Goal: Transaction & Acquisition: Subscribe to service/newsletter

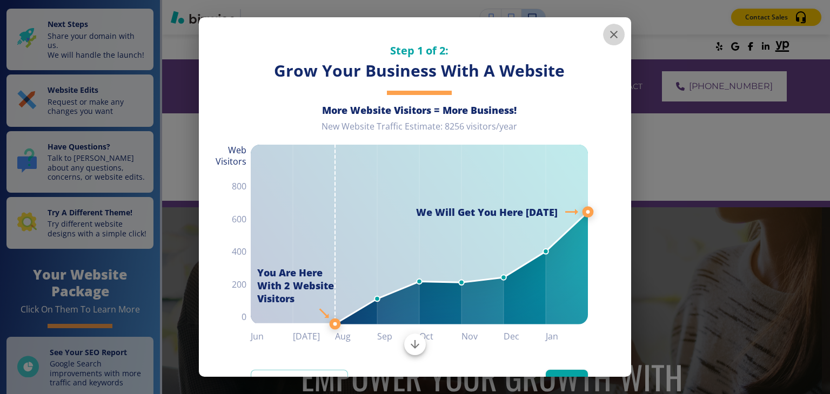
click at [611, 37] on icon "button" at bounding box center [613, 34] width 13 height 13
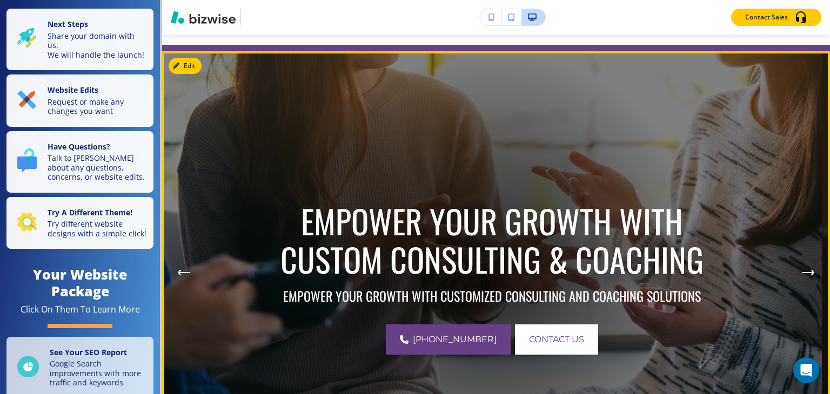
scroll to position [54, 0]
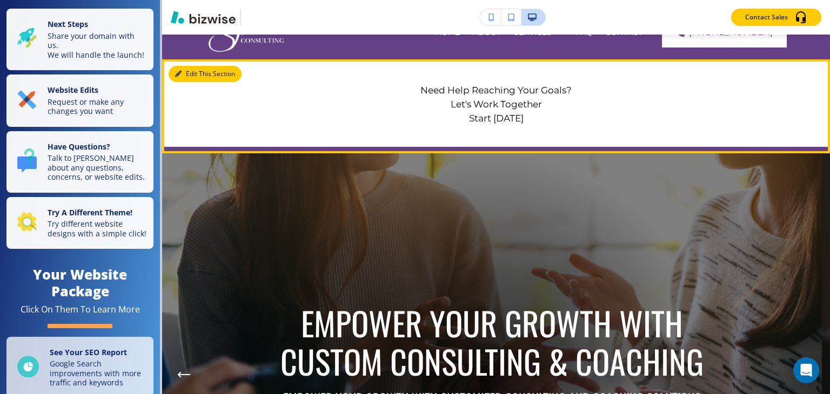
click at [180, 74] on icon "button" at bounding box center [178, 74] width 6 height 6
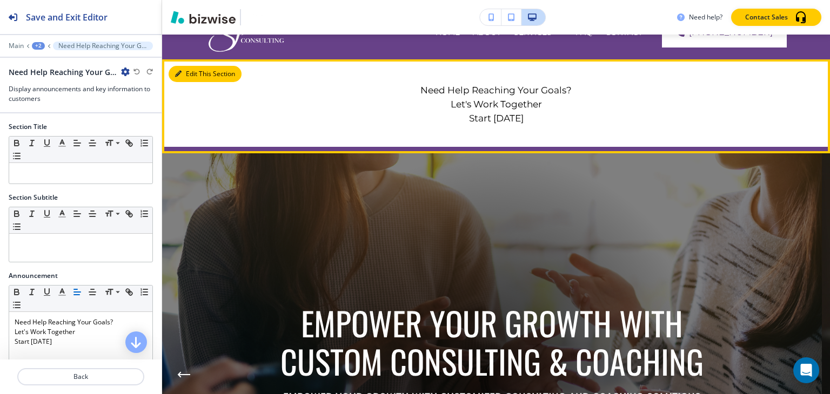
scroll to position [79, 0]
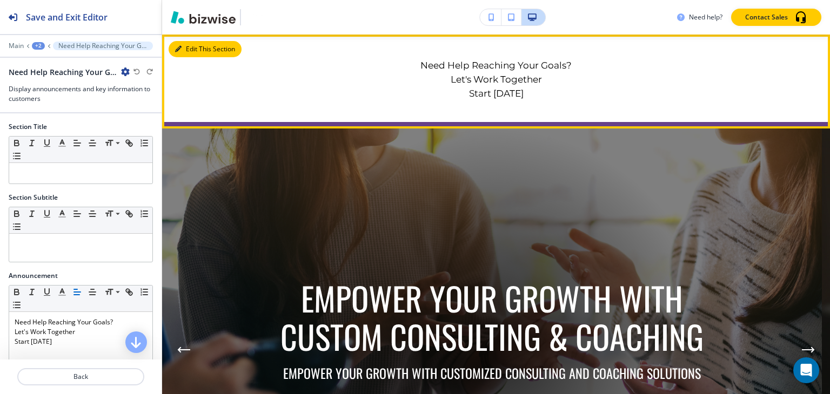
click at [195, 52] on button "Edit This Section" at bounding box center [205, 49] width 73 height 16
click at [193, 54] on button "Edit This Section" at bounding box center [205, 49] width 73 height 16
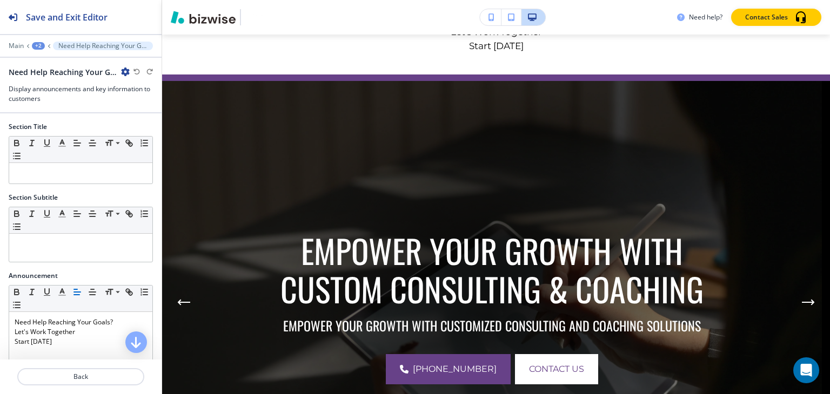
scroll to position [108, 0]
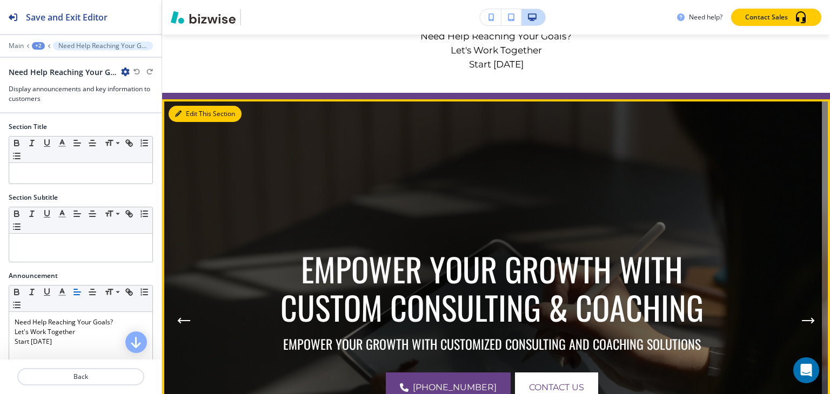
click at [191, 113] on button "Edit This Section" at bounding box center [205, 114] width 73 height 16
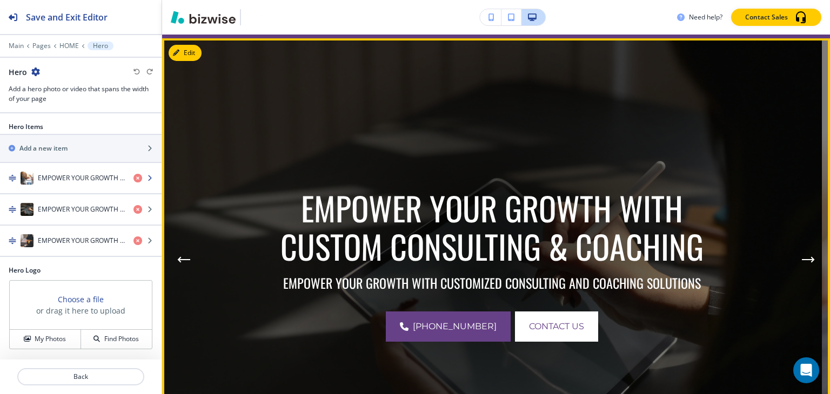
scroll to position [173, 0]
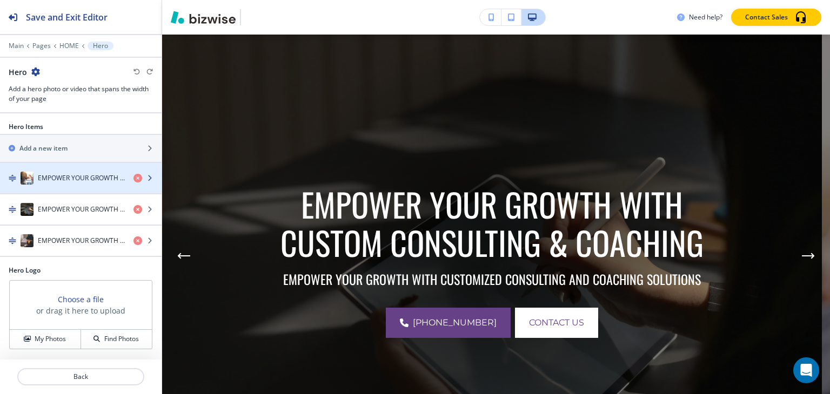
click at [89, 183] on div "EMPOWER YOUR GROWTH WITH CUSTOM CONSULTING & COACHING" at bounding box center [62, 178] width 125 height 13
click at [89, 180] on h4 "EMPOWER YOUR GROWTH WITH CUSTOM CONSULTING & COACHING" at bounding box center [81, 178] width 87 height 10
click at [105, 175] on h4 "EMPOWER YOUR GROWTH WITH CUSTOM CONSULTING & COACHING" at bounding box center [81, 178] width 87 height 10
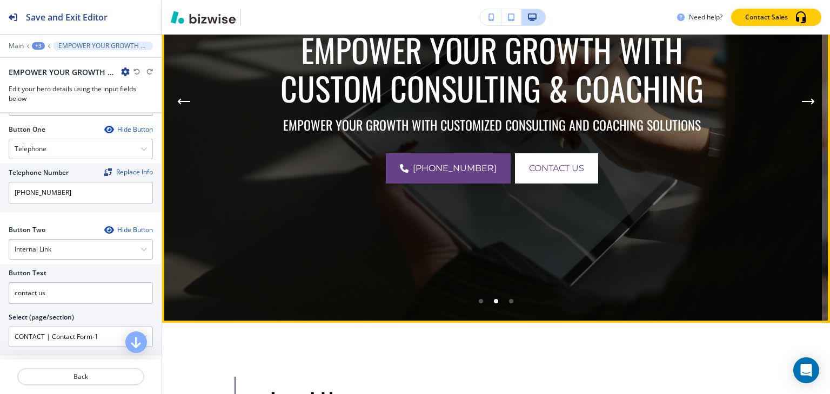
scroll to position [335, 0]
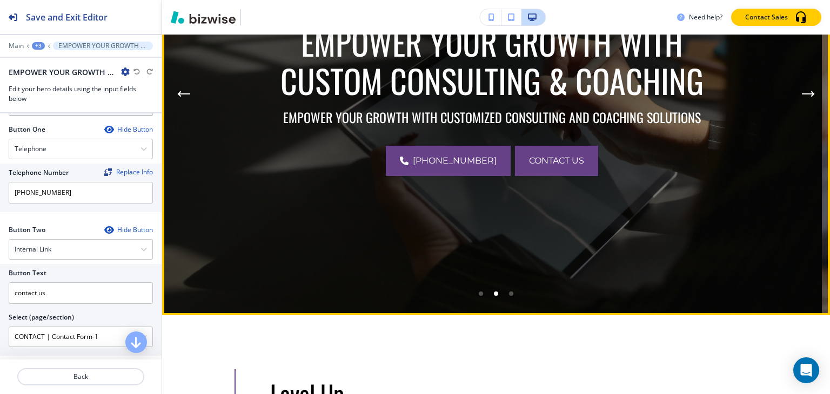
click at [542, 165] on span "contact us" at bounding box center [556, 160] width 55 height 13
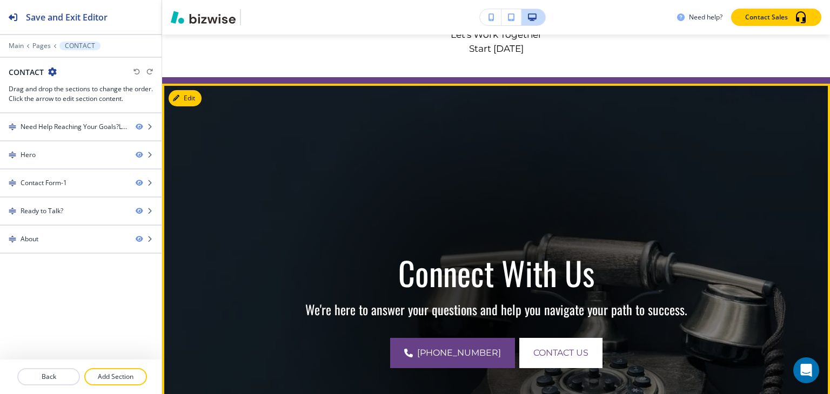
scroll to position [0, 0]
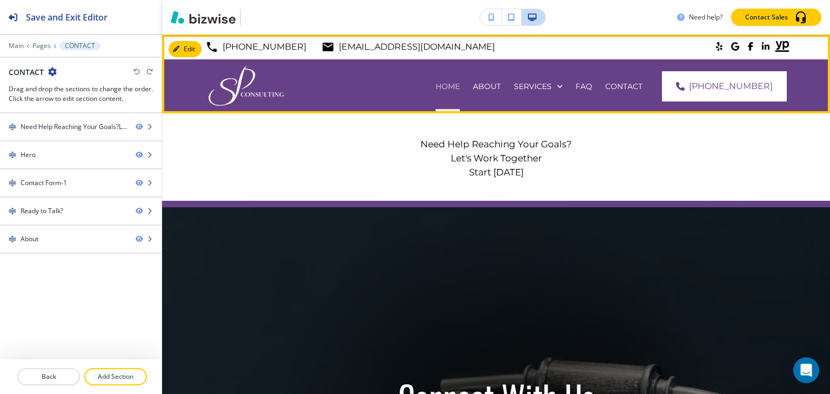
click at [460, 83] on p "HOME" at bounding box center [447, 86] width 24 height 11
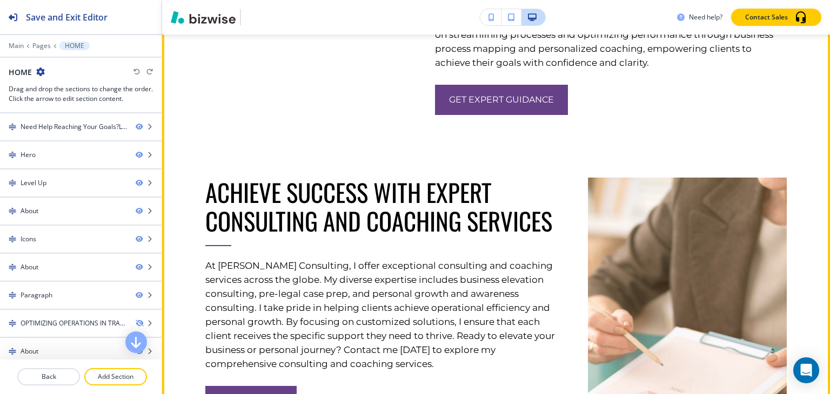
scroll to position [1674, 0]
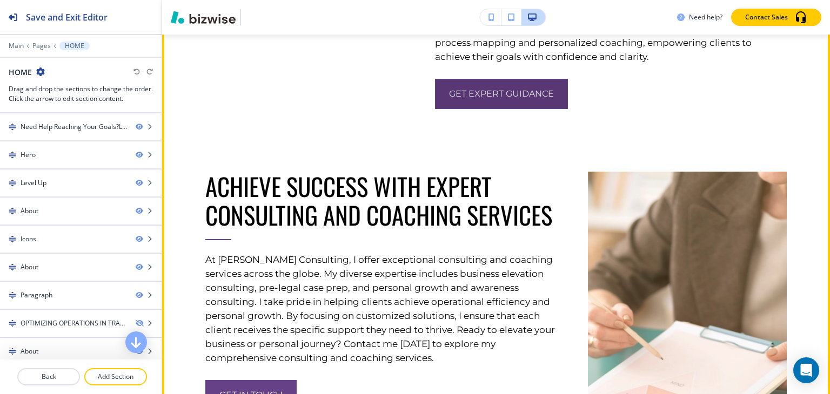
click at [500, 109] on button "get expert guidance" at bounding box center [501, 94] width 133 height 30
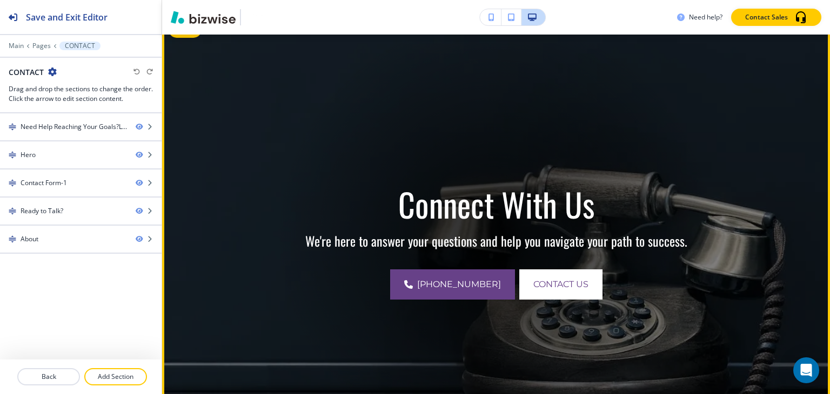
scroll to position [0, 0]
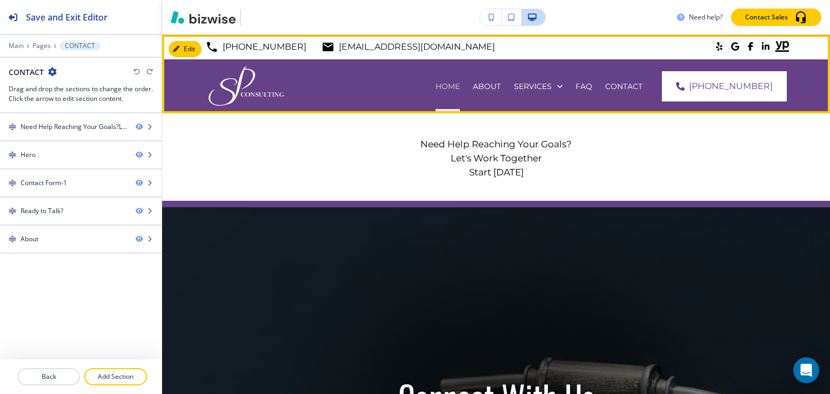
click at [460, 87] on p "HOME" at bounding box center [447, 86] width 24 height 11
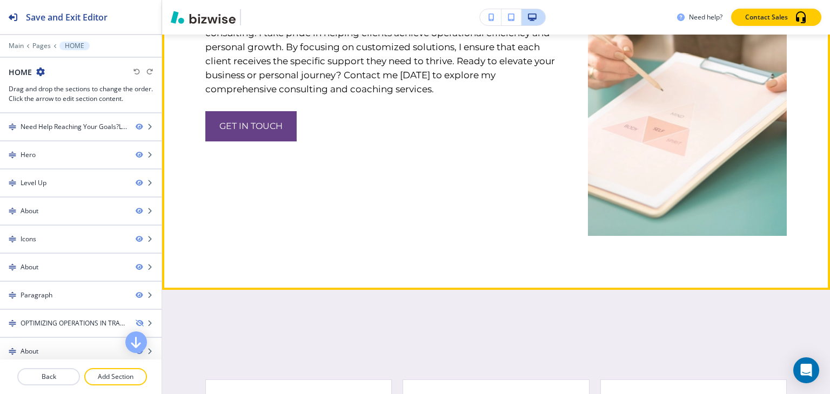
scroll to position [1998, 0]
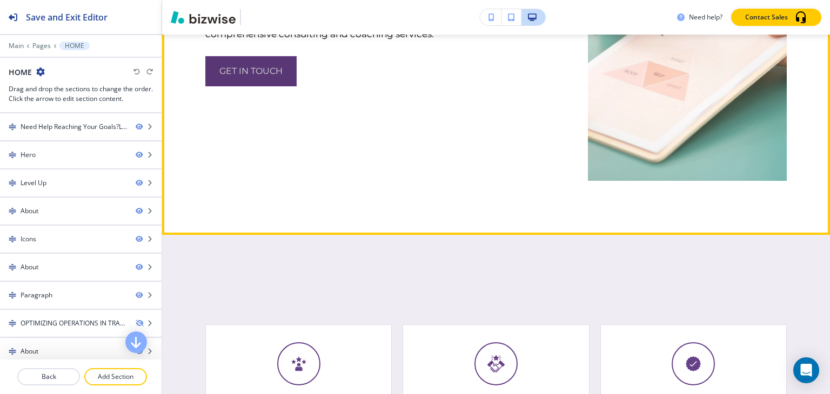
click at [258, 86] on button "Get in Touch" at bounding box center [250, 71] width 91 height 30
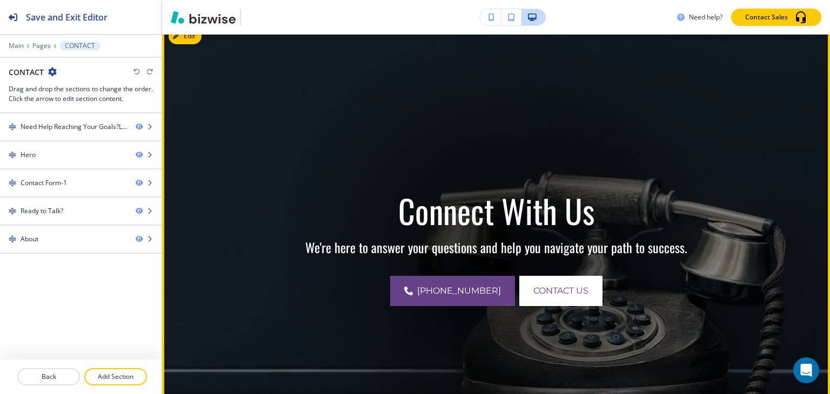
scroll to position [0, 0]
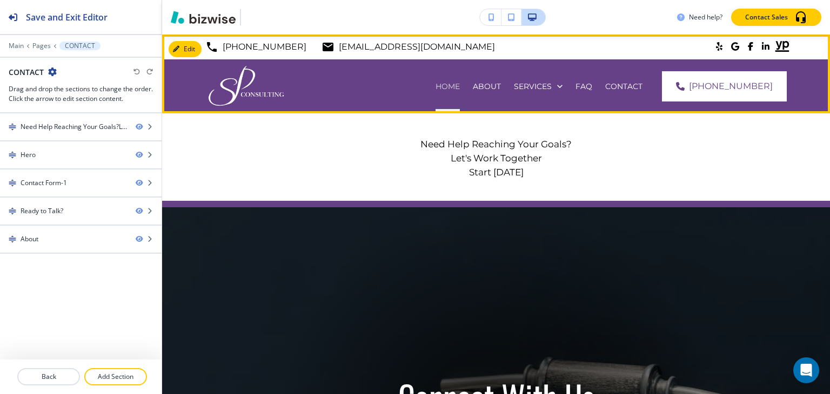
click at [458, 86] on p "HOME" at bounding box center [447, 86] width 24 height 11
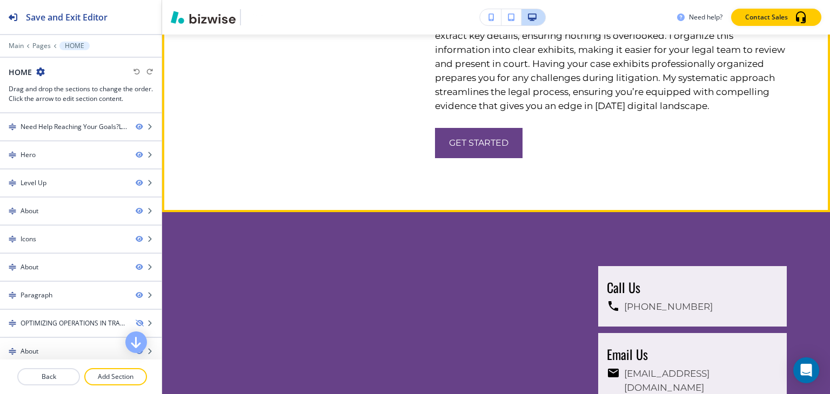
scroll to position [2755, 0]
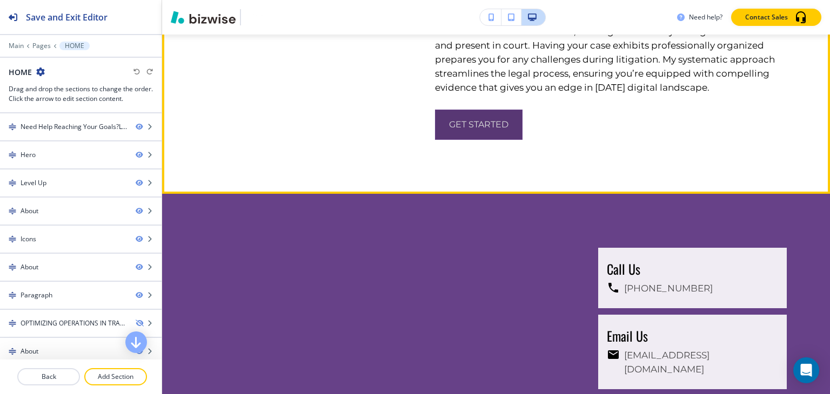
click at [476, 140] on button "get started" at bounding box center [478, 125] width 87 height 30
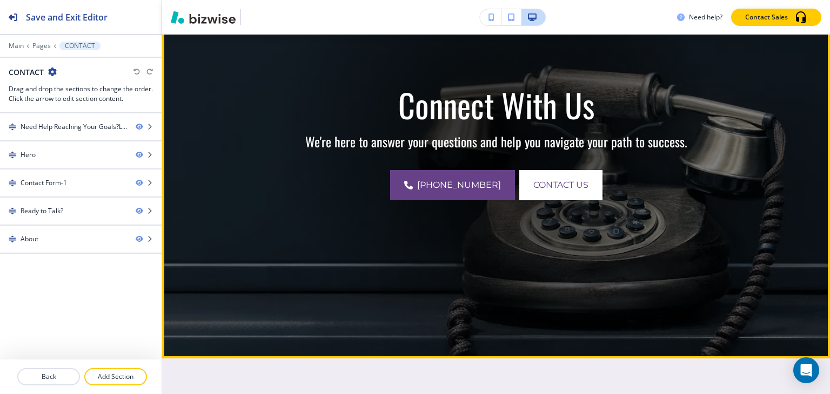
scroll to position [0, 0]
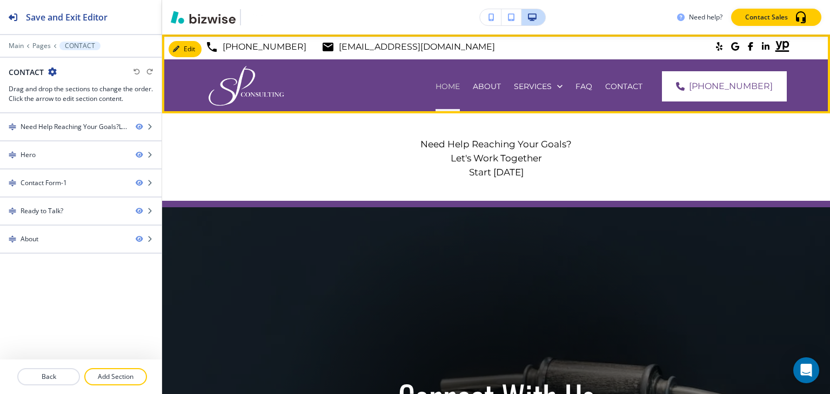
click at [460, 85] on p "HOME" at bounding box center [447, 86] width 24 height 11
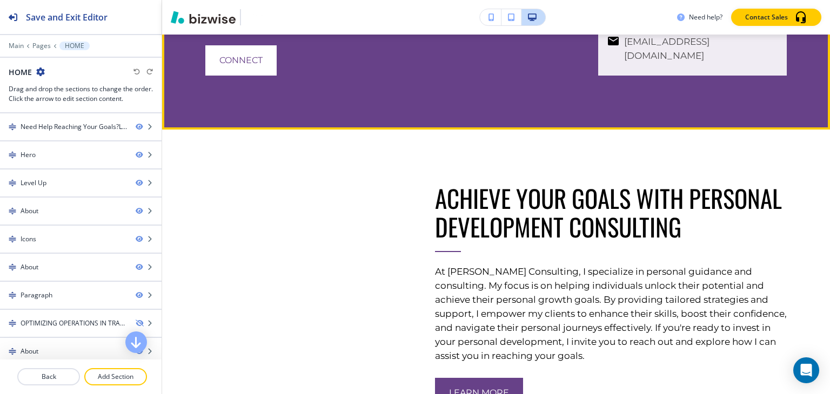
scroll to position [3241, 0]
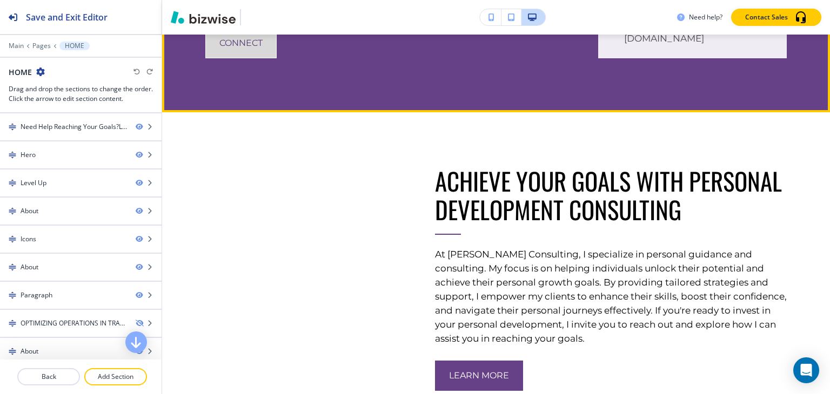
click at [251, 58] on button "connect" at bounding box center [240, 43] width 71 height 30
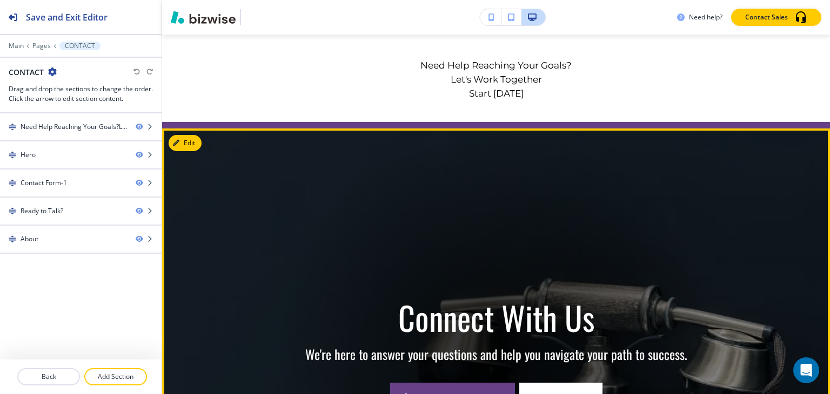
scroll to position [0, 0]
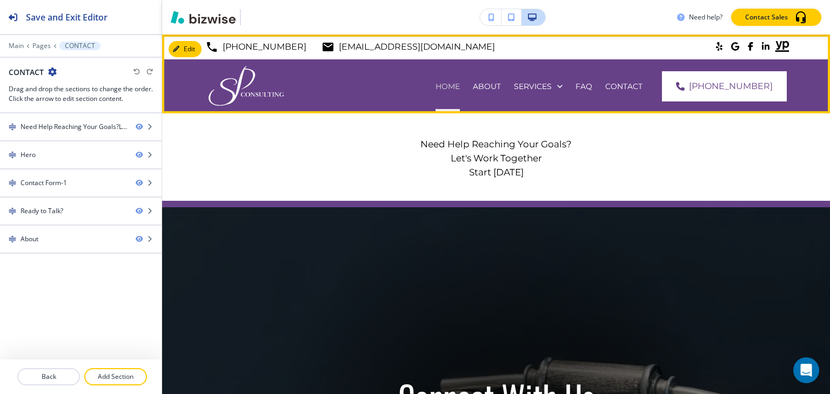
click at [460, 86] on p "HOME" at bounding box center [447, 86] width 24 height 11
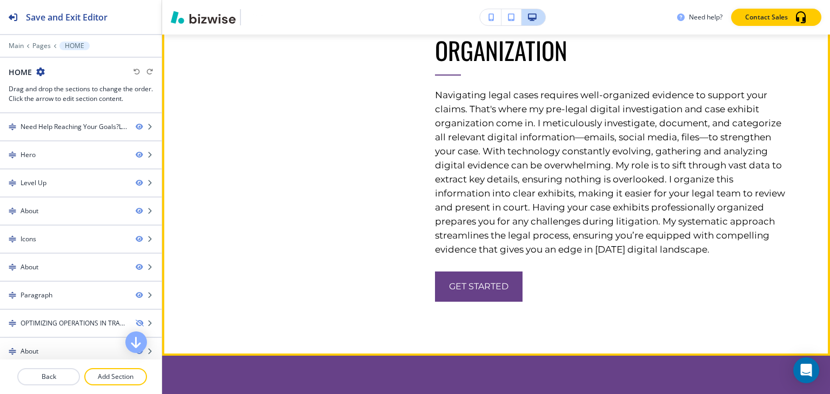
scroll to position [2755, 0]
